Goal: Transaction & Acquisition: Obtain resource

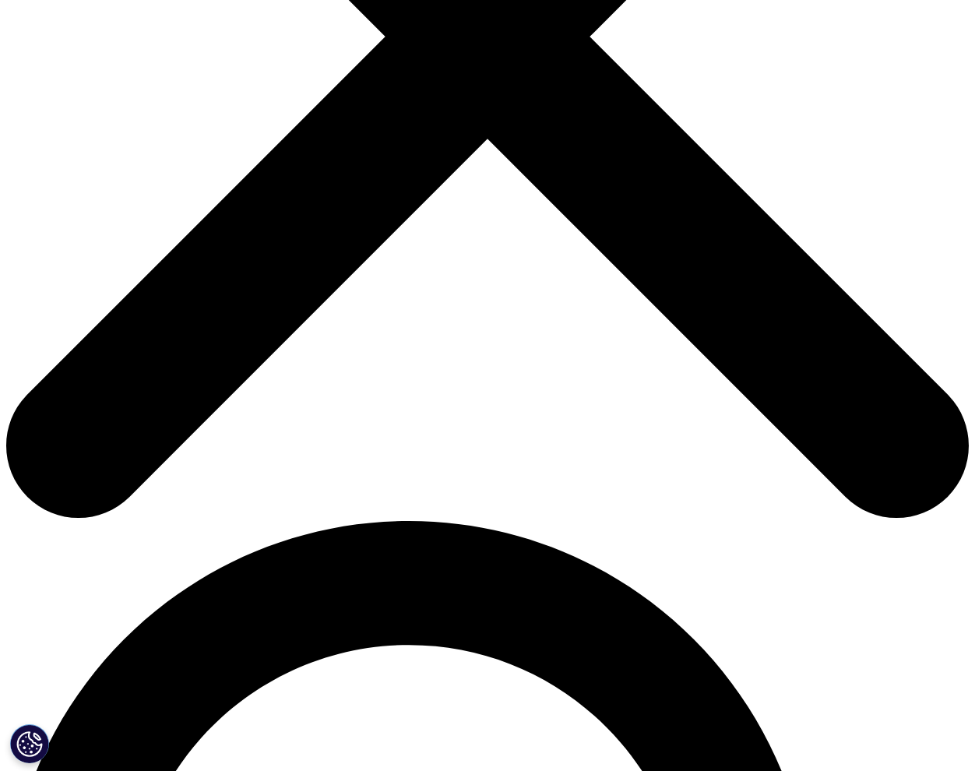
type input "Daniel"
type input "Kessler"
type input "fkessler@stanford.edu"
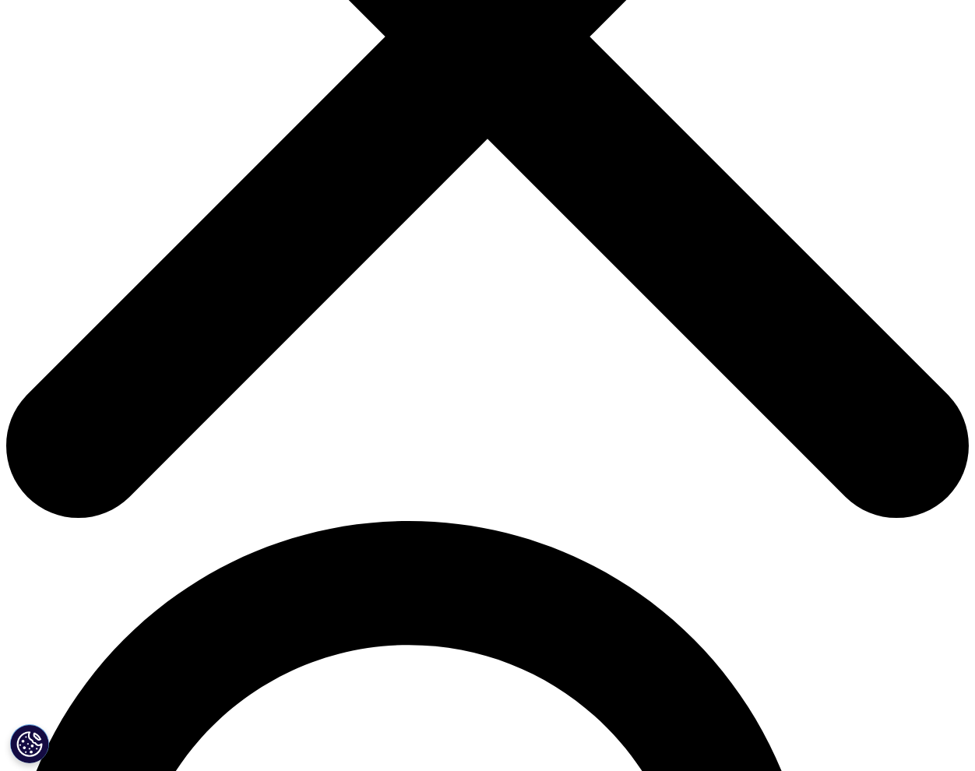
scroll to position [0, 0]
type input "professor"
type input "Stanford Univ"
drag, startPoint x: 274, startPoint y: 586, endPoint x: 258, endPoint y: 587, distance: 16.4
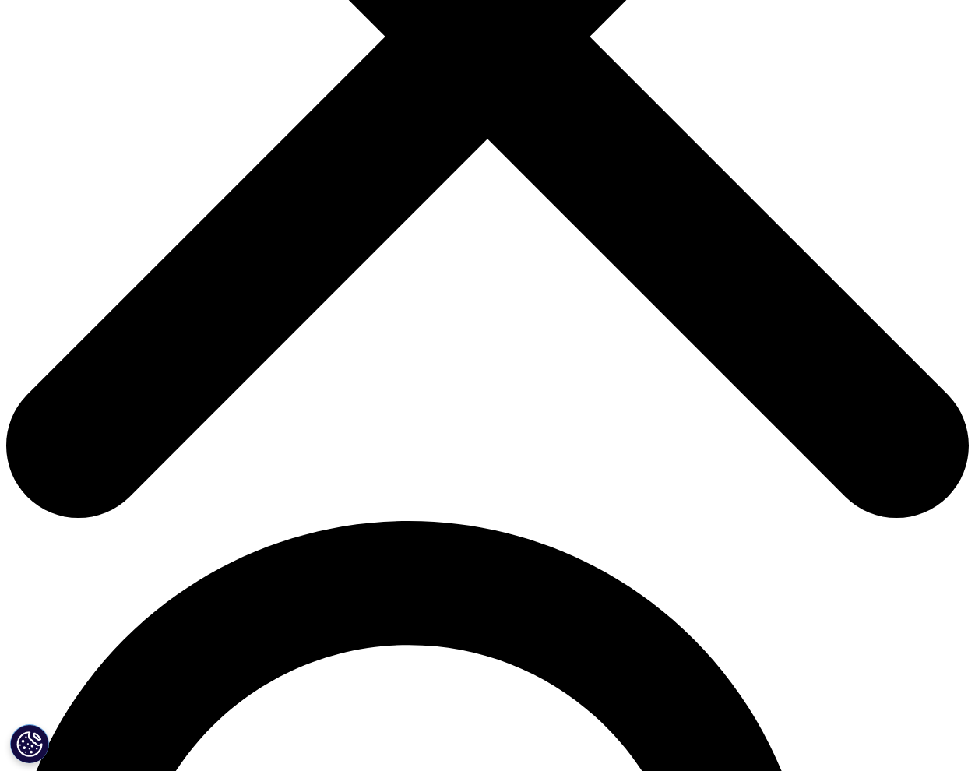
select select "[GEOGRAPHIC_DATA]"
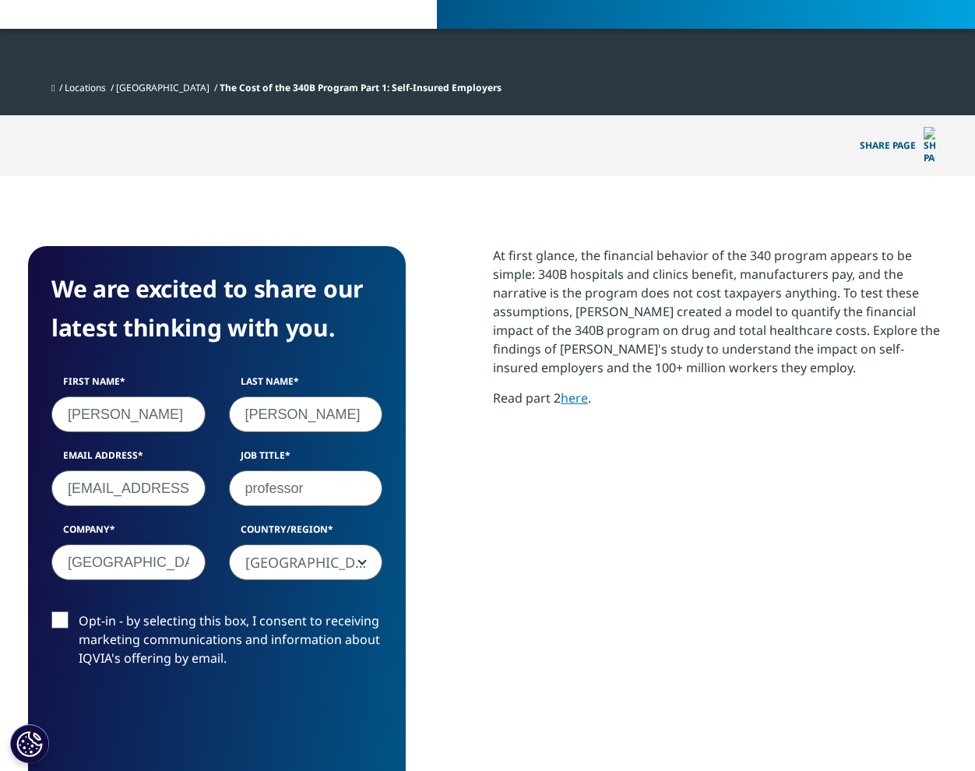
click at [79, 612] on input "Opt-in - by selecting this box, I consent to receiving marketing communications…" at bounding box center [79, 612] width 0 height 0
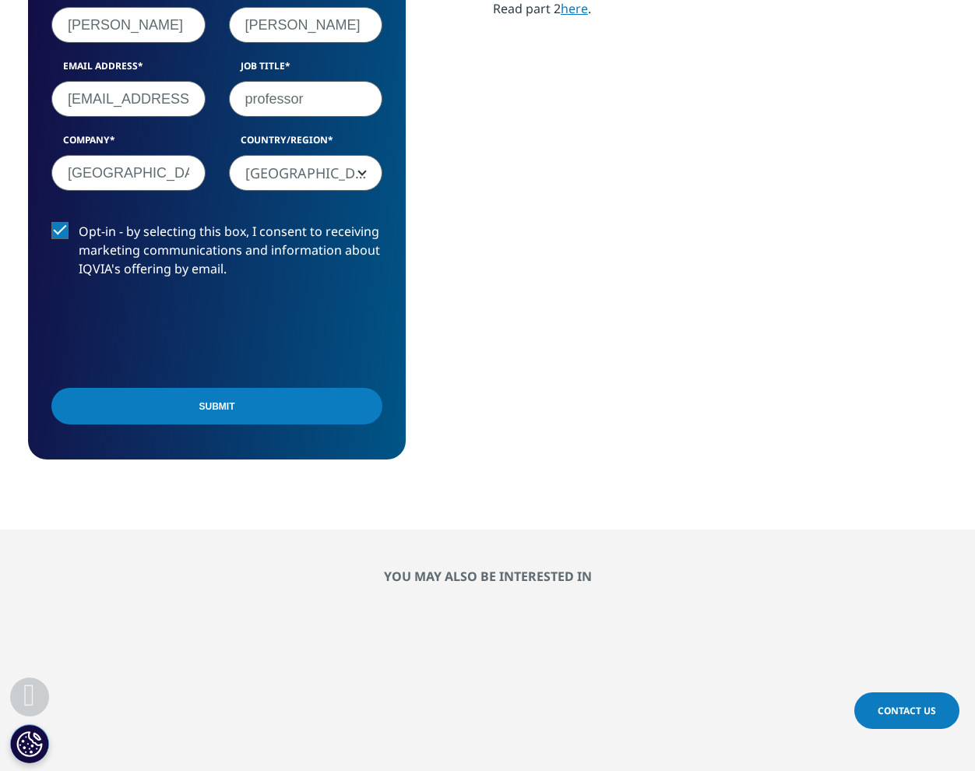
click at [198, 388] on input "Submit" at bounding box center [216, 406] width 331 height 37
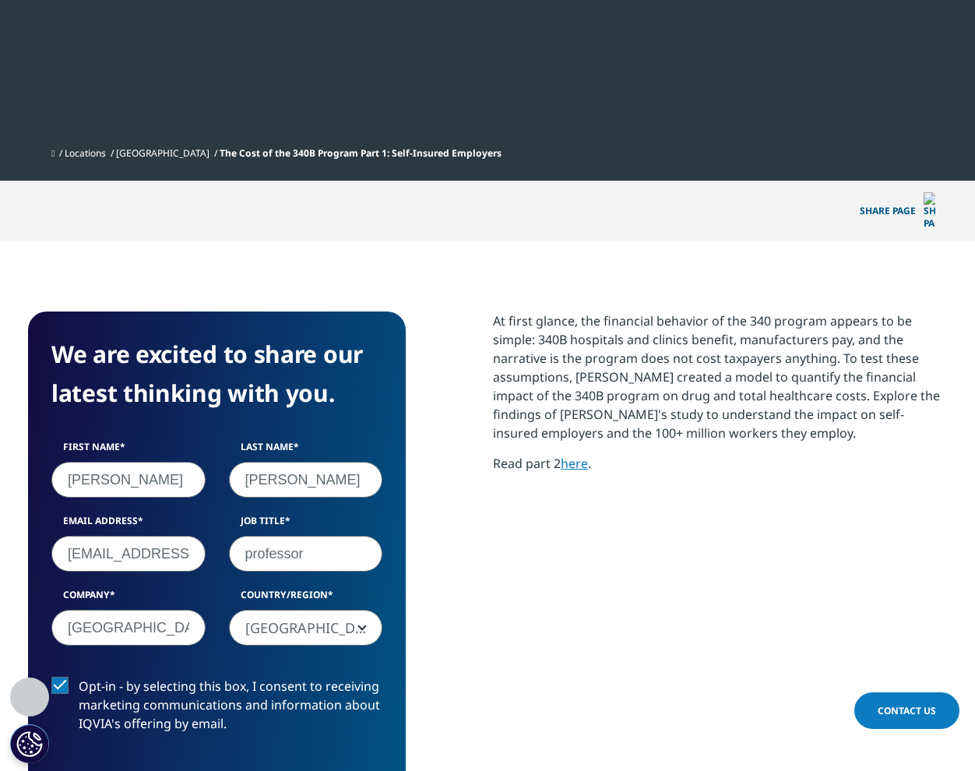
scroll to position [8, 8]
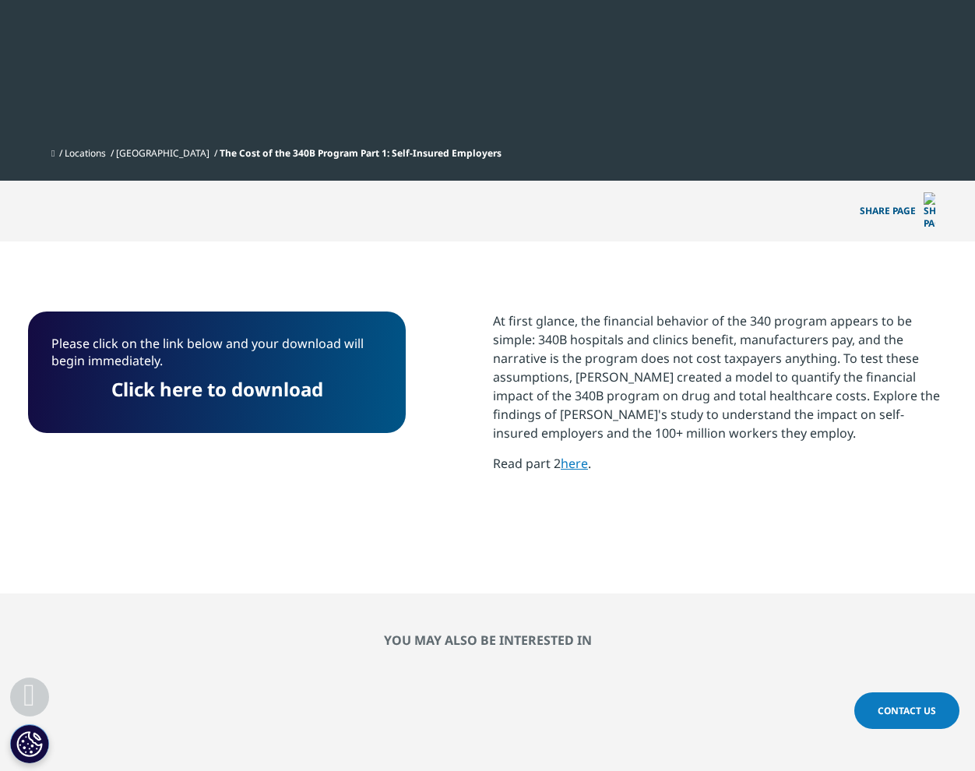
click at [233, 376] on link "Click here to download" at bounding box center [217, 389] width 212 height 26
click at [582, 455] on link "here" at bounding box center [574, 463] width 27 height 17
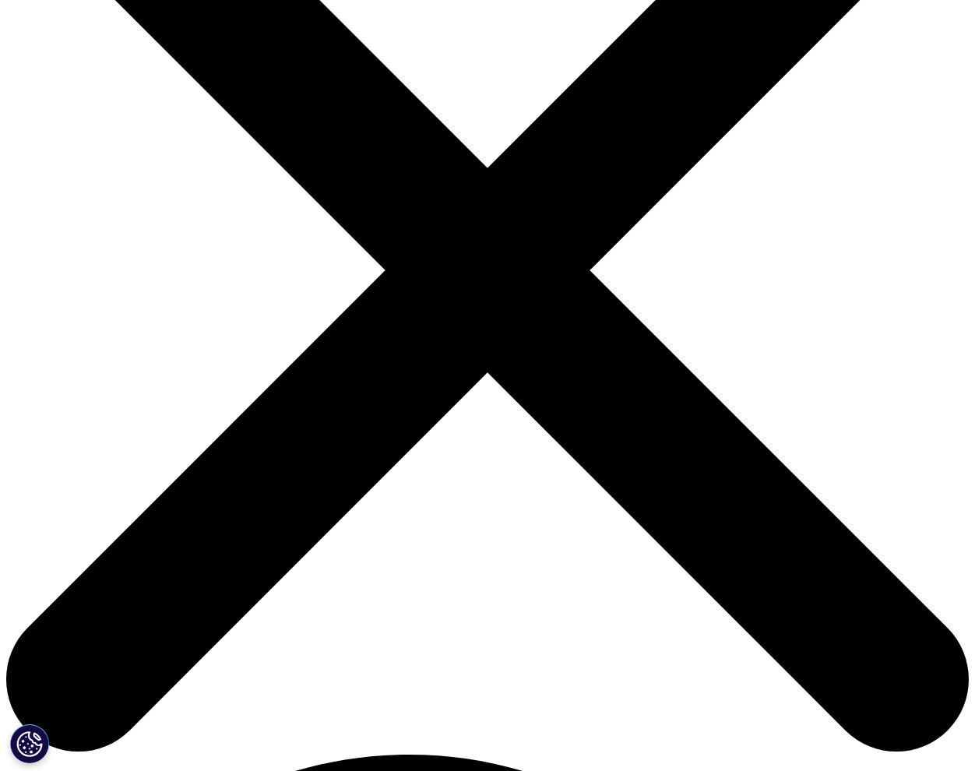
scroll to position [312, 0]
